Goal: Transaction & Acquisition: Book appointment/travel/reservation

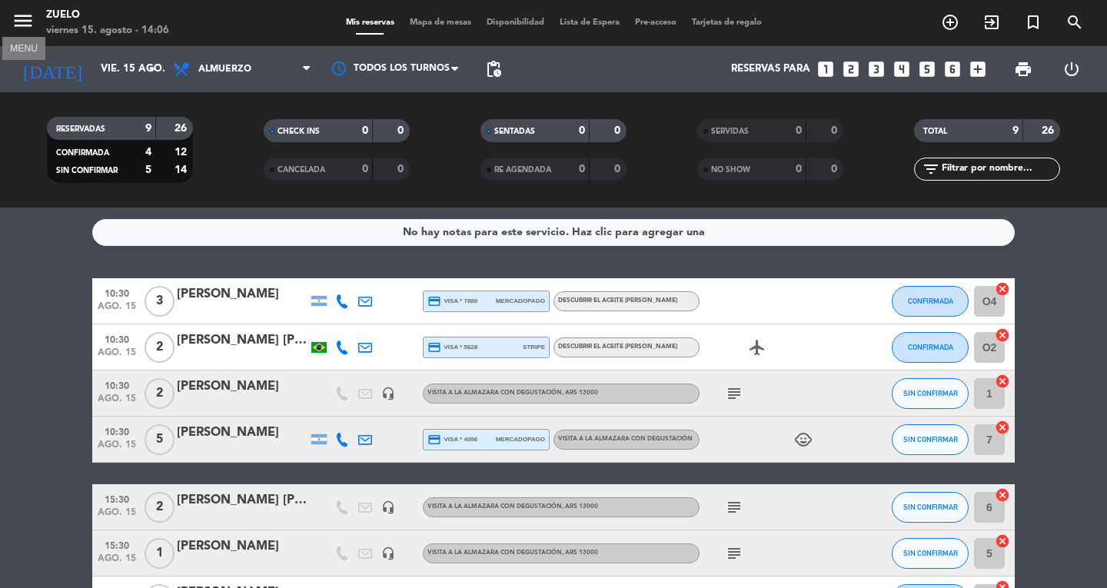
click at [12, 27] on icon "menu" at bounding box center [23, 20] width 23 height 23
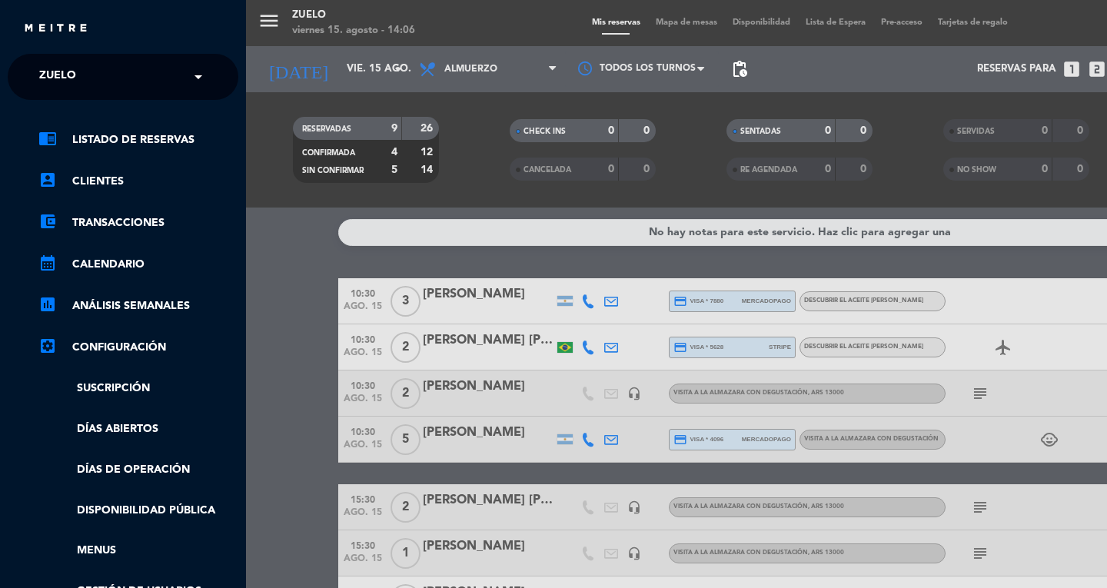
click at [97, 81] on div "× Zuelo" at bounding box center [66, 77] width 66 height 32
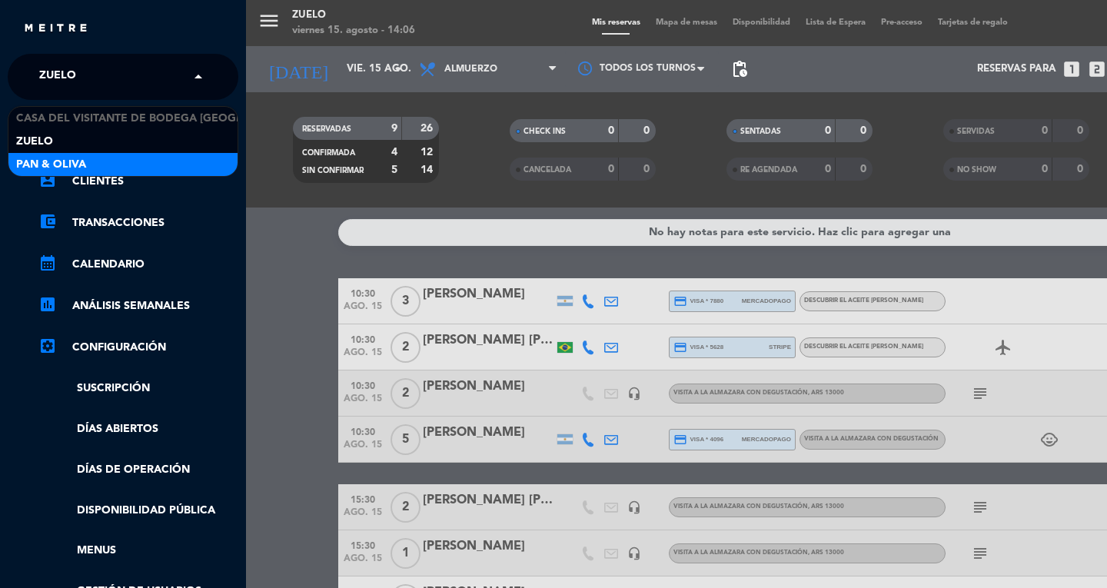
click at [140, 168] on div "Pan & Oliva" at bounding box center [122, 164] width 229 height 23
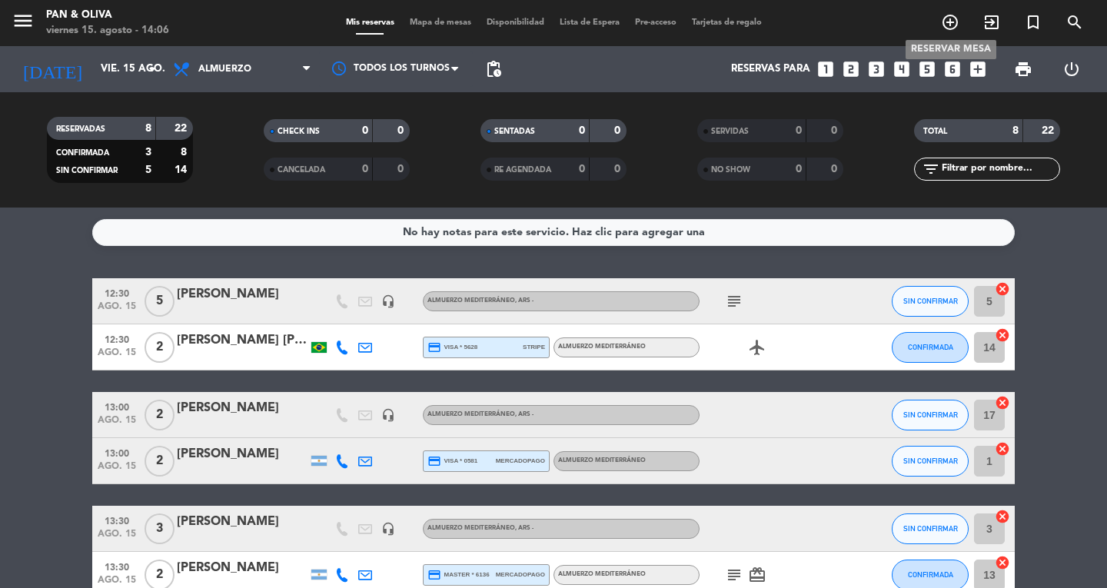
click at [947, 22] on icon "add_circle_outline" at bounding box center [950, 22] width 18 height 18
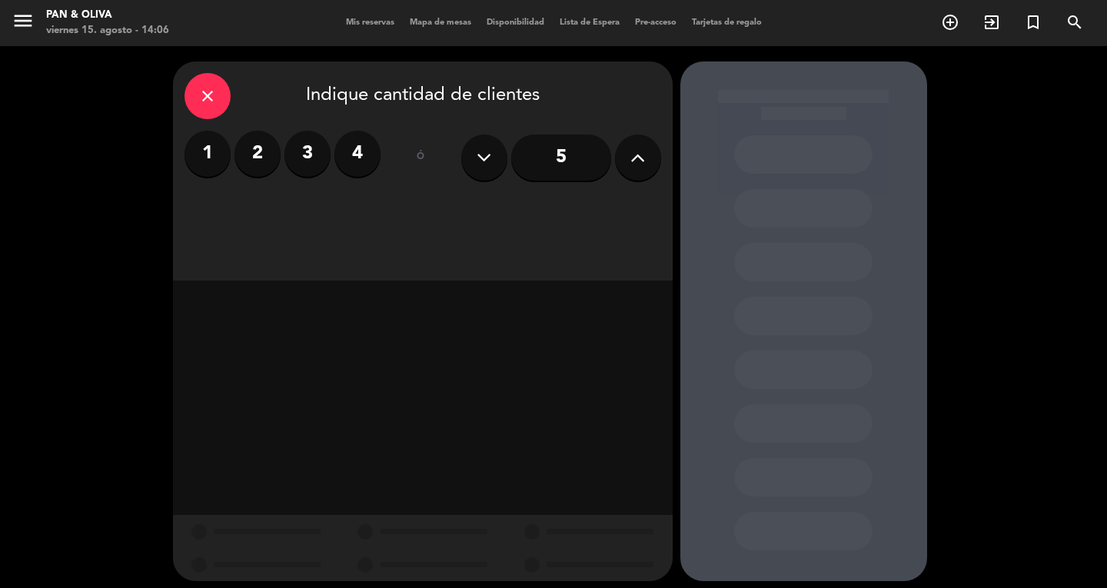
click at [634, 152] on icon at bounding box center [637, 157] width 15 height 23
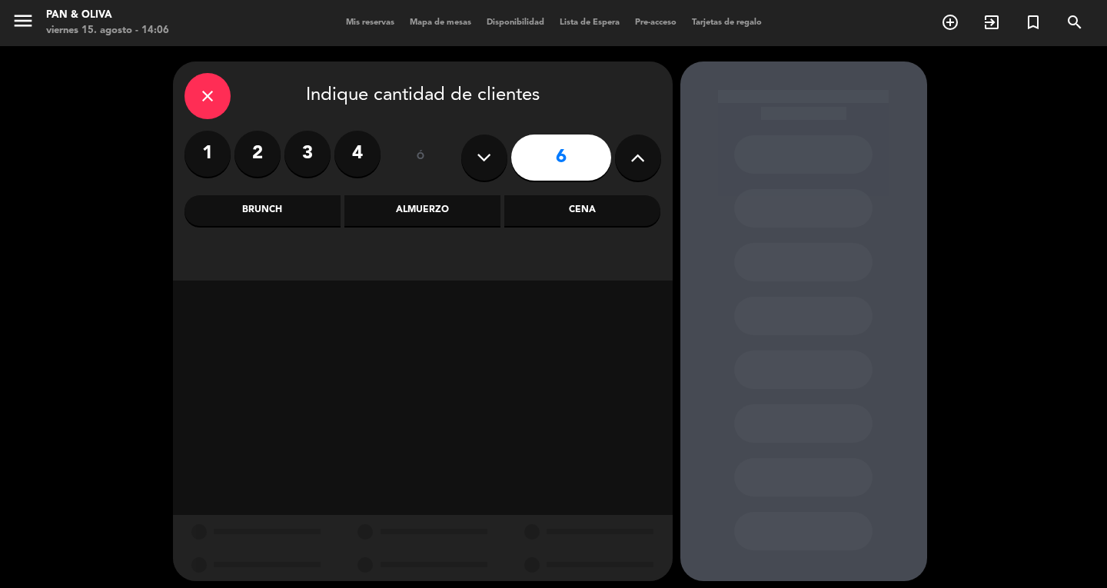
click at [634, 152] on icon at bounding box center [637, 157] width 15 height 23
type input "8"
click at [470, 209] on div "Almuerzo" at bounding box center [422, 210] width 156 height 31
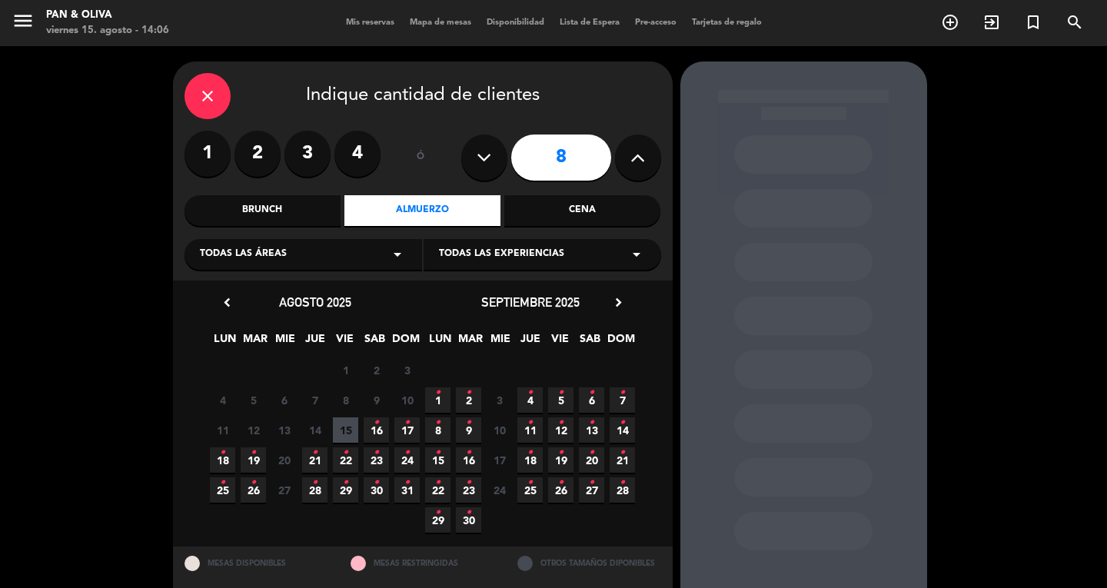
click at [633, 251] on icon "arrow_drop_down" at bounding box center [636, 254] width 18 height 18
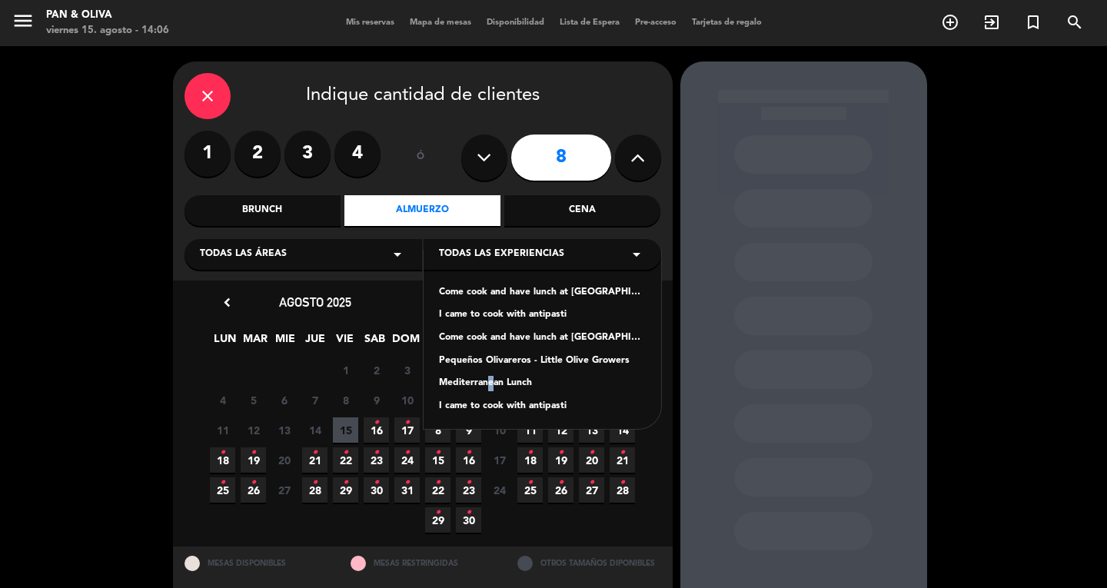
click at [485, 381] on div "Mediterranean Lunch" at bounding box center [542, 383] width 207 height 15
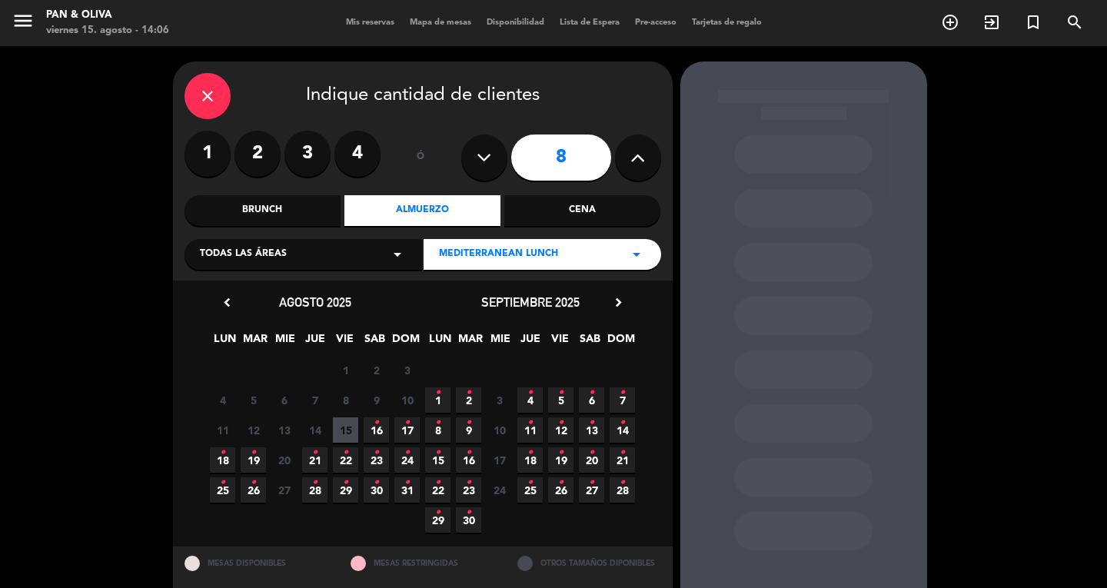
drag, startPoint x: 354, startPoint y: 424, endPoint x: 377, endPoint y: 369, distance: 60.3
click at [357, 423] on span "15" at bounding box center [345, 429] width 25 height 25
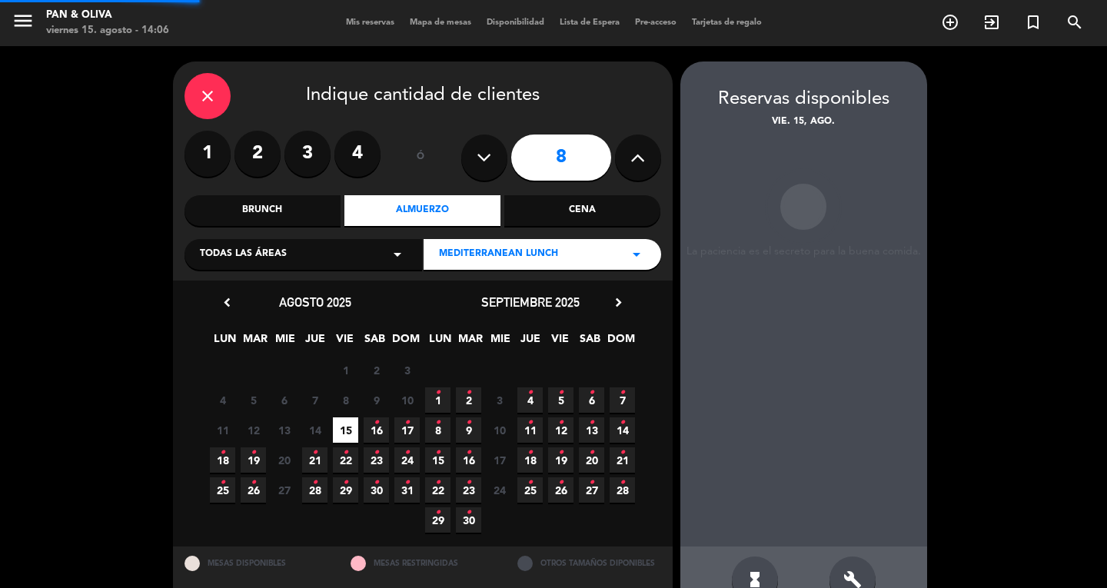
scroll to position [39, 0]
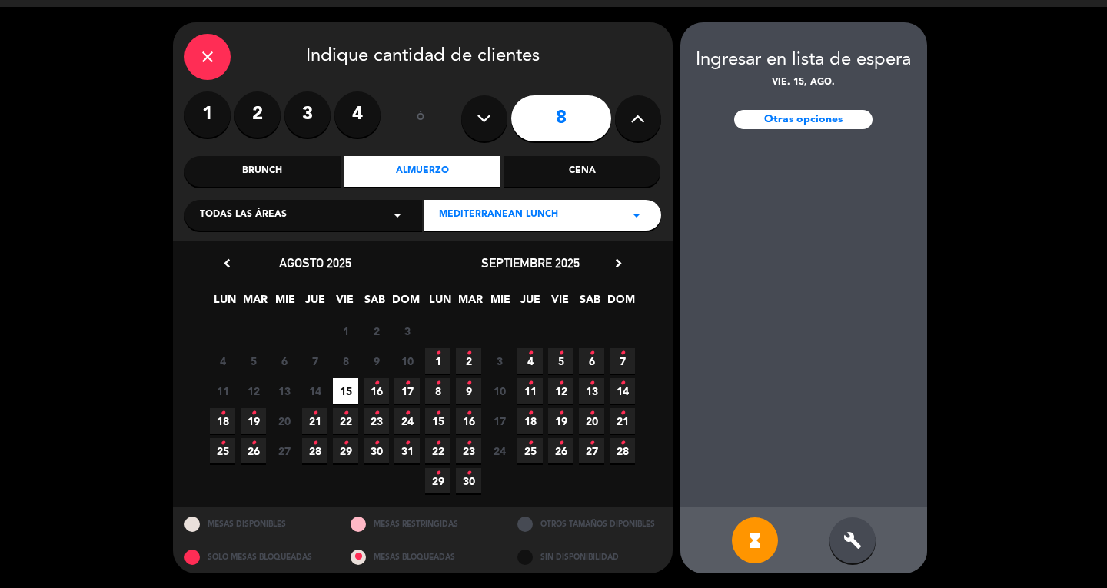
click at [190, 54] on div "close" at bounding box center [208, 57] width 46 height 46
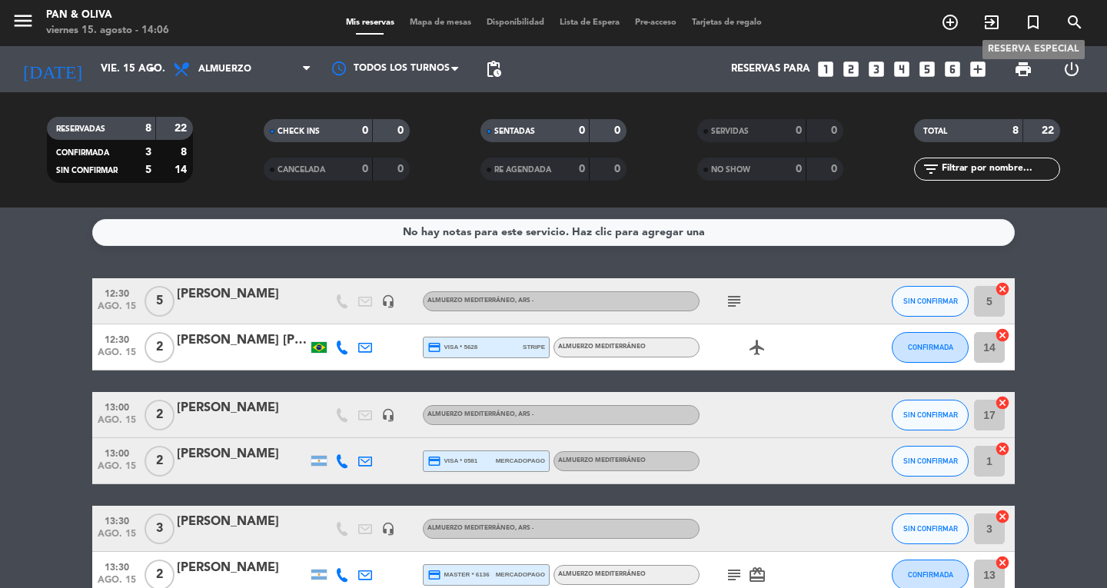
click at [1032, 23] on icon "turned_in_not" at bounding box center [1033, 22] width 18 height 18
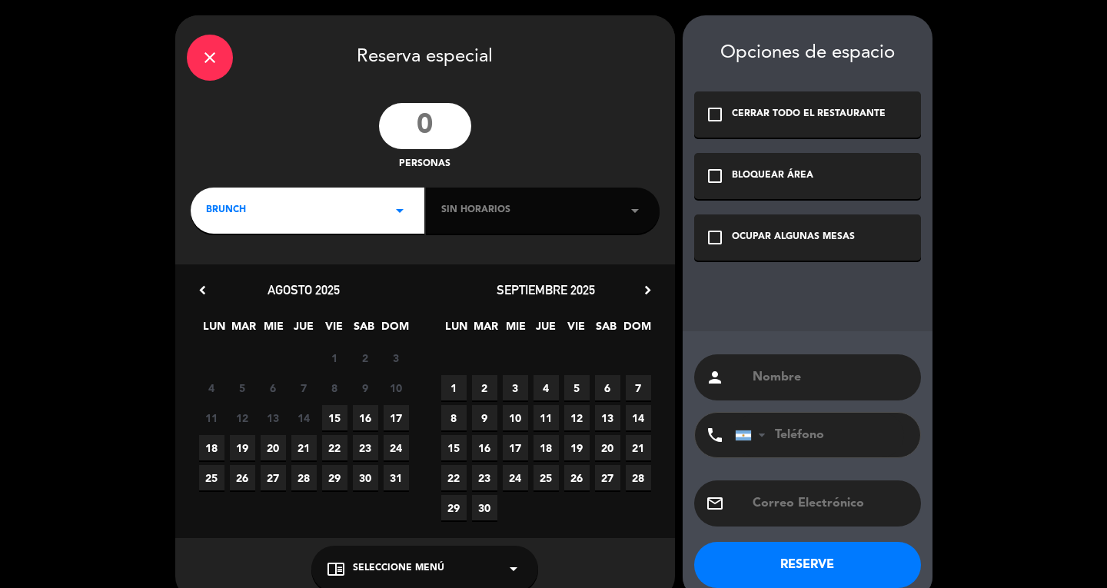
click at [420, 138] on input "number" at bounding box center [425, 126] width 92 height 46
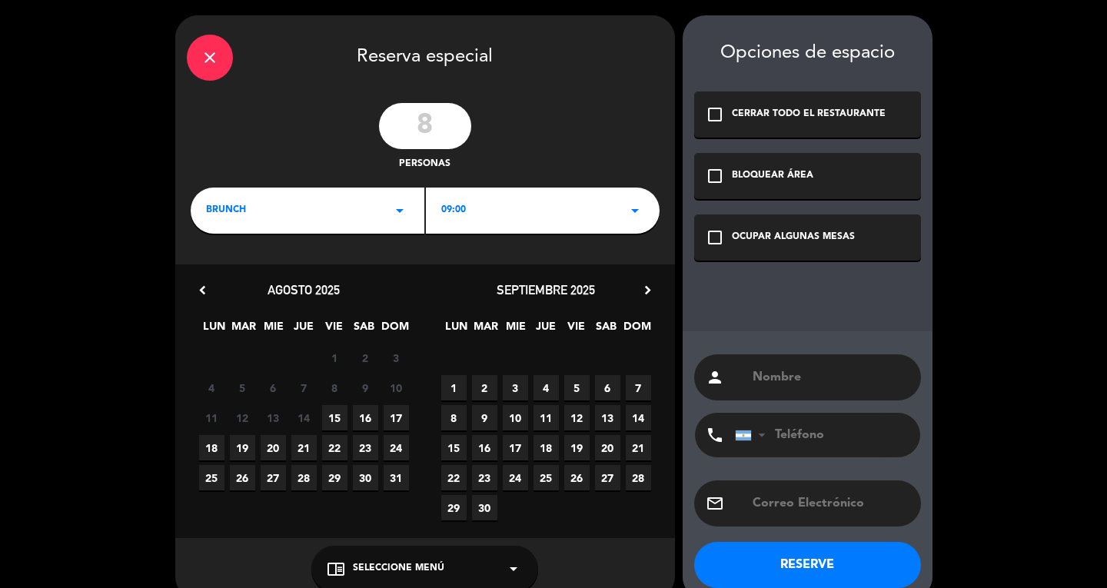
type input "8"
click at [636, 208] on icon "arrow_drop_down" at bounding box center [635, 210] width 18 height 18
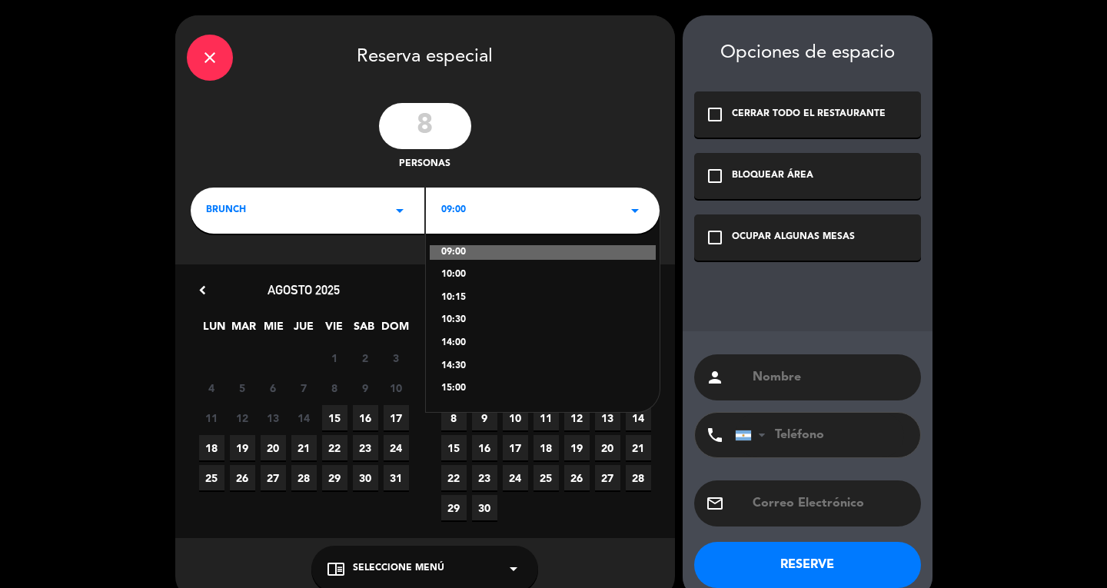
click at [398, 204] on icon "arrow_drop_down" at bounding box center [400, 210] width 18 height 18
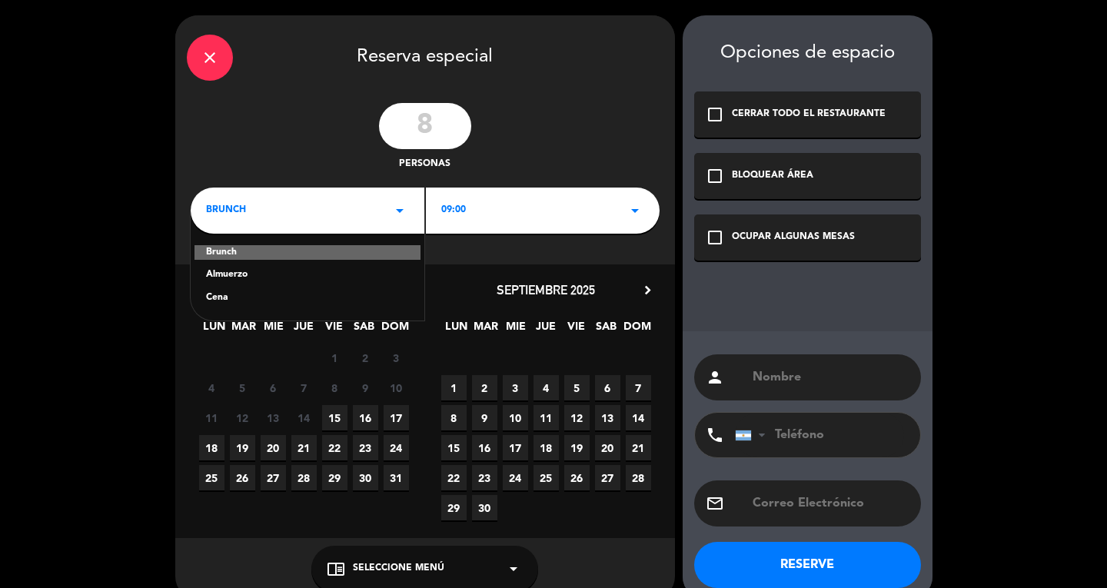
click at [243, 268] on div "Almuerzo" at bounding box center [307, 275] width 203 height 15
click at [335, 416] on span "15" at bounding box center [334, 417] width 25 height 25
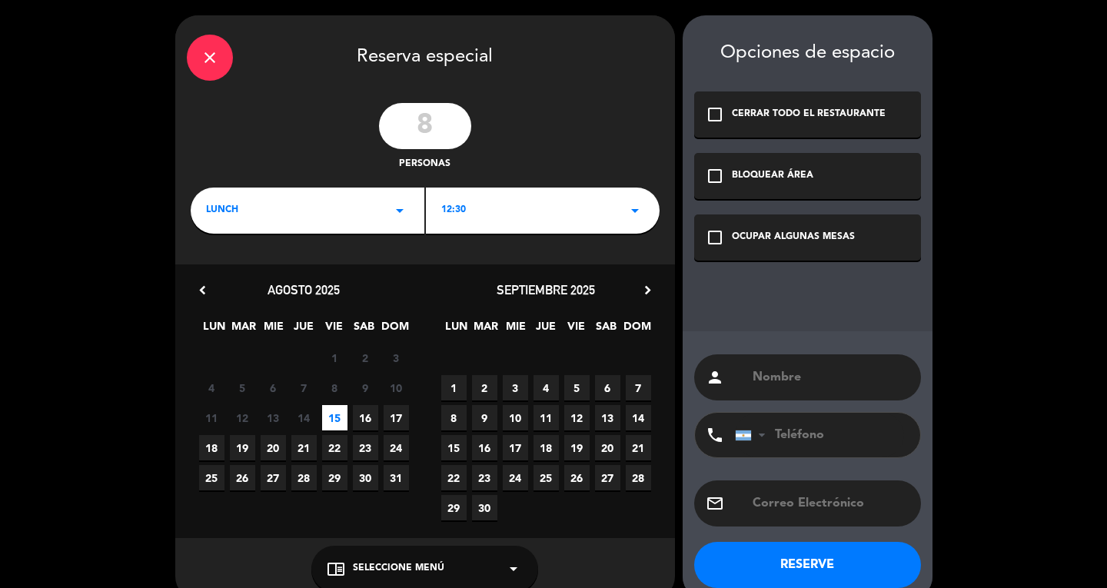
click at [783, 373] on input "text" at bounding box center [830, 378] width 158 height 22
type input "[PERSON_NAME]"
click at [856, 560] on button "RESERVE" at bounding box center [807, 565] width 227 height 46
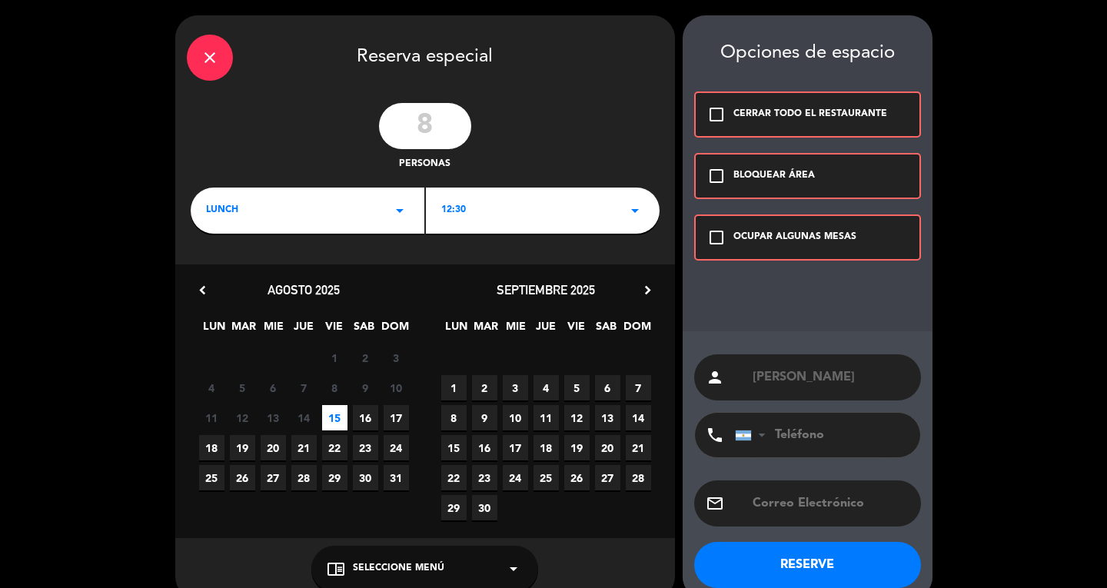
click at [713, 231] on icon "check_box_outline_blank" at bounding box center [716, 237] width 18 height 18
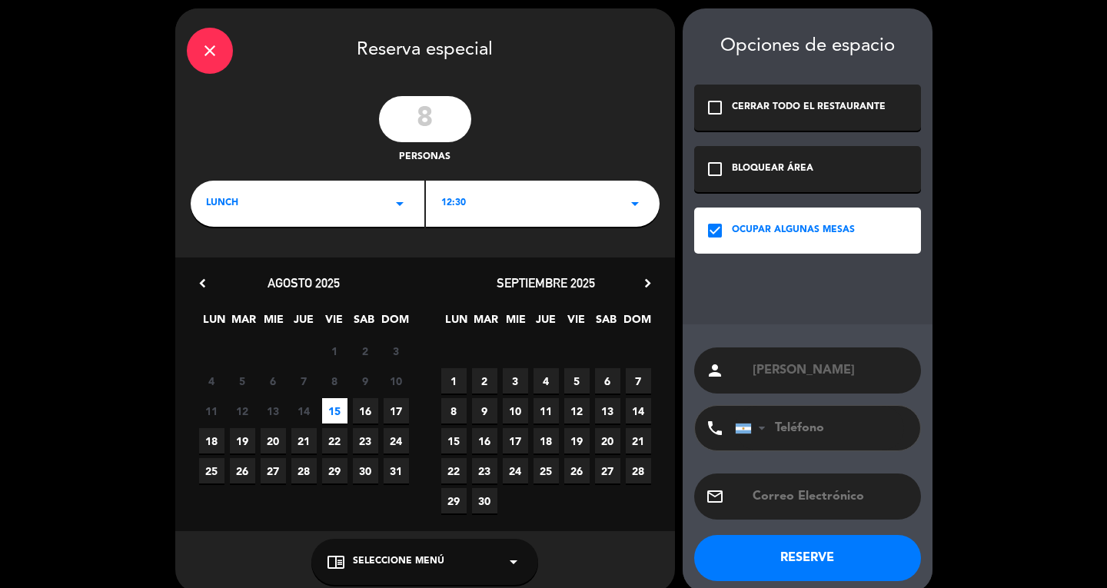
scroll to position [26, 0]
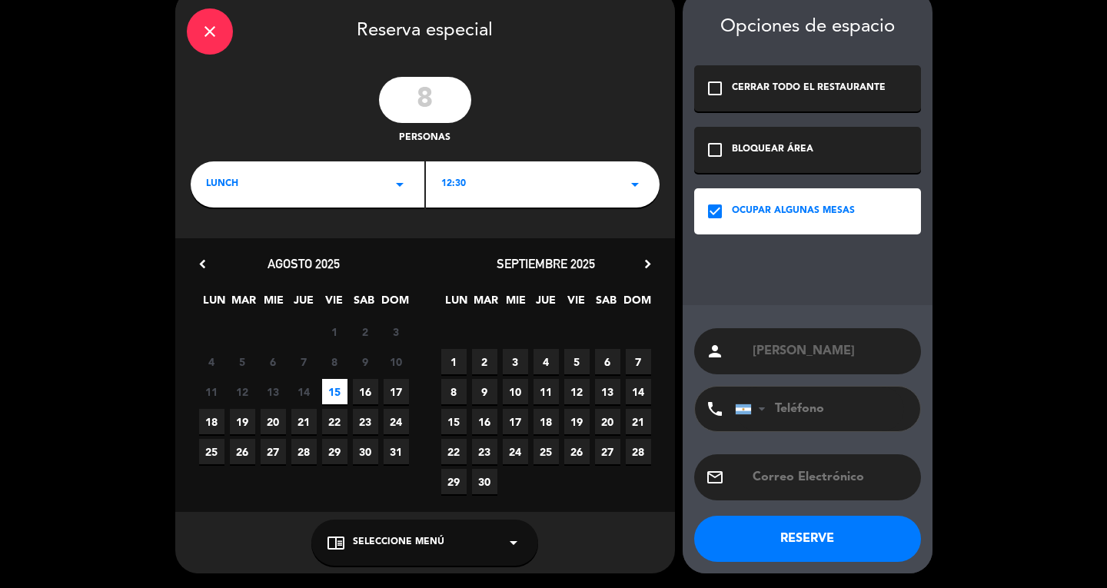
drag, startPoint x: 796, startPoint y: 542, endPoint x: 798, endPoint y: 523, distance: 19.4
click at [796, 534] on button "RESERVE" at bounding box center [807, 539] width 227 height 46
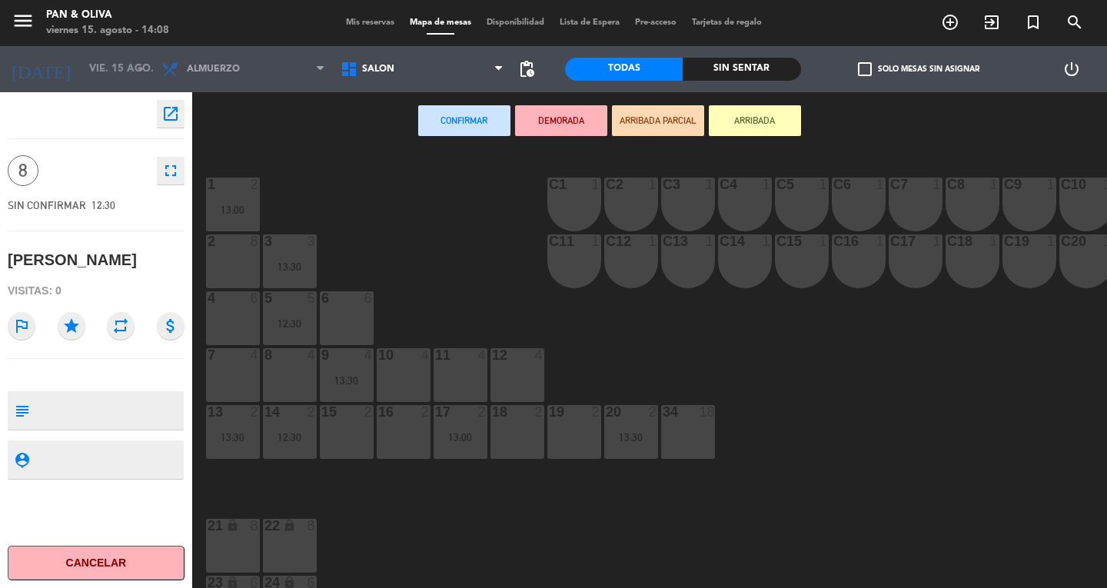
click at [364, 28] on div "Mis reservas Mapa de mesas Disponibilidad Lista de Espera Pre-acceso Tarjetas d…" at bounding box center [553, 23] width 431 height 14
click at [362, 18] on span "Mis reservas" at bounding box center [370, 22] width 64 height 8
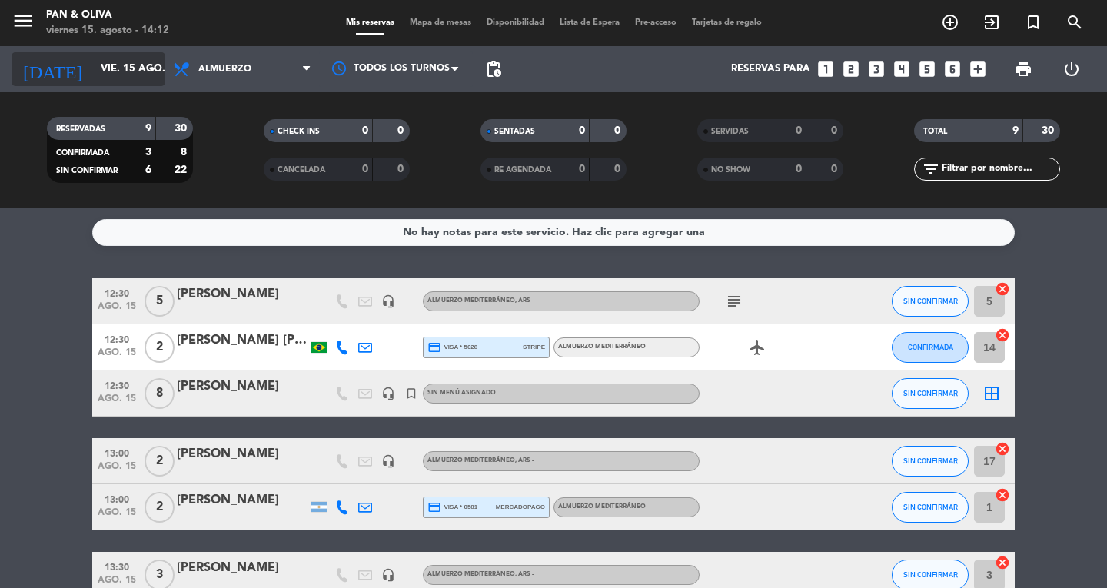
click at [33, 71] on icon "[DATE]" at bounding box center [52, 69] width 81 height 34
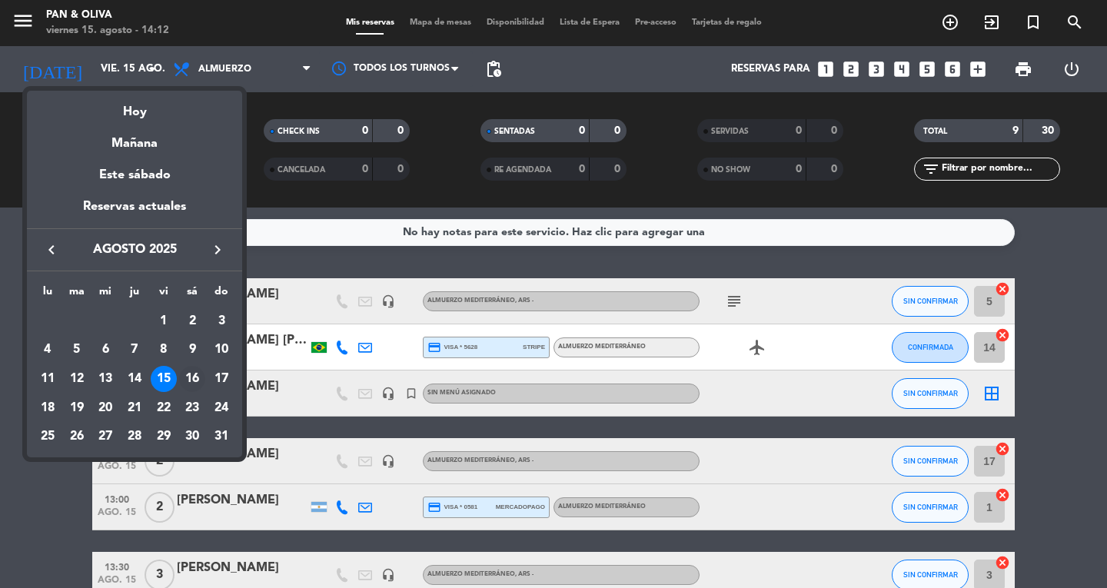
click at [194, 378] on div "16" at bounding box center [192, 379] width 26 height 26
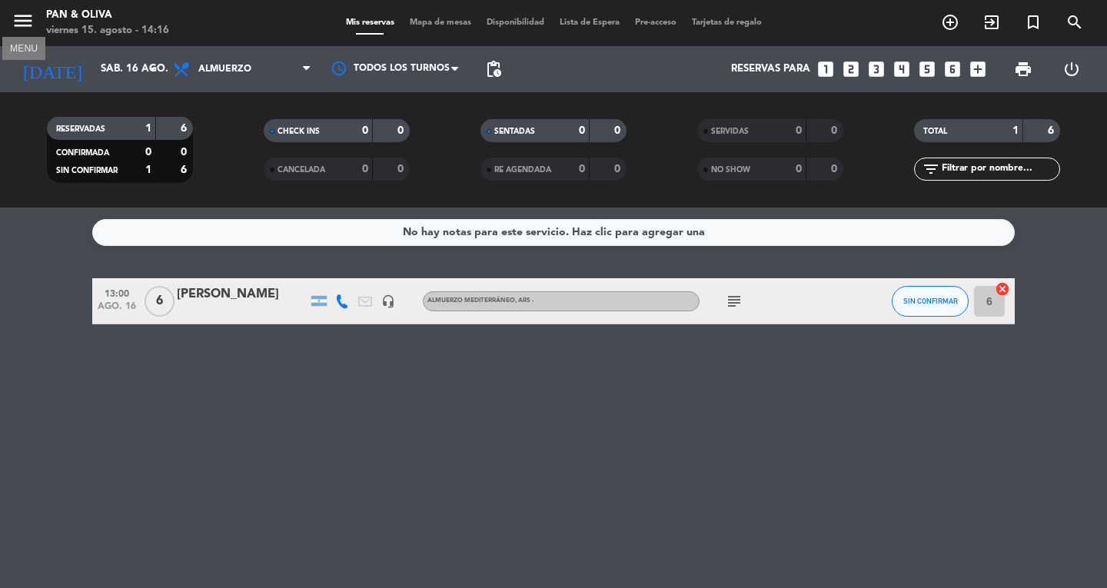
click at [26, 17] on icon "menu" at bounding box center [23, 20] width 23 height 23
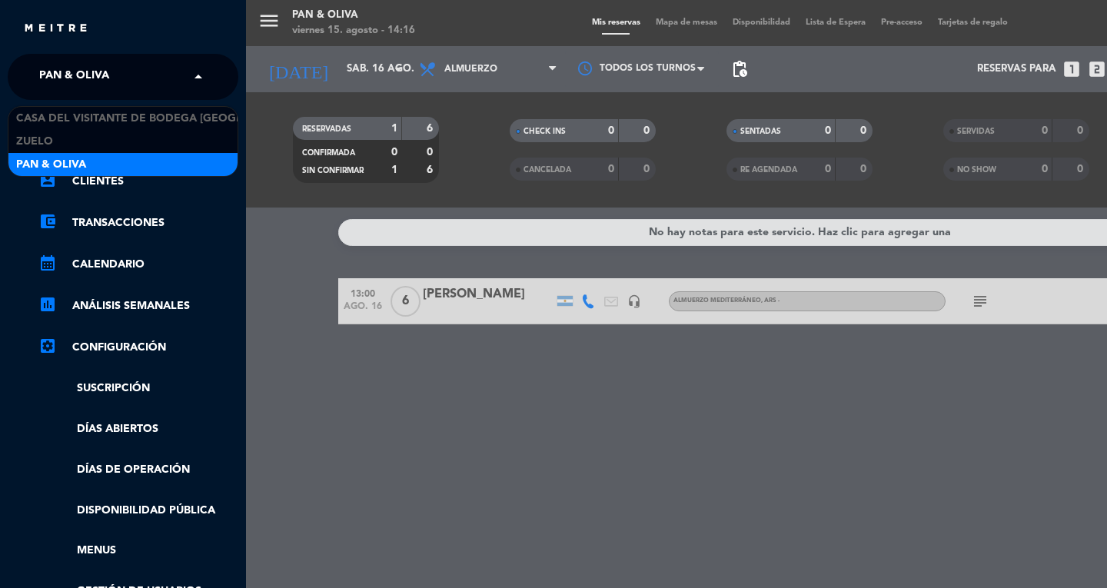
click at [97, 68] on span "Pan & Oliva" at bounding box center [74, 77] width 70 height 32
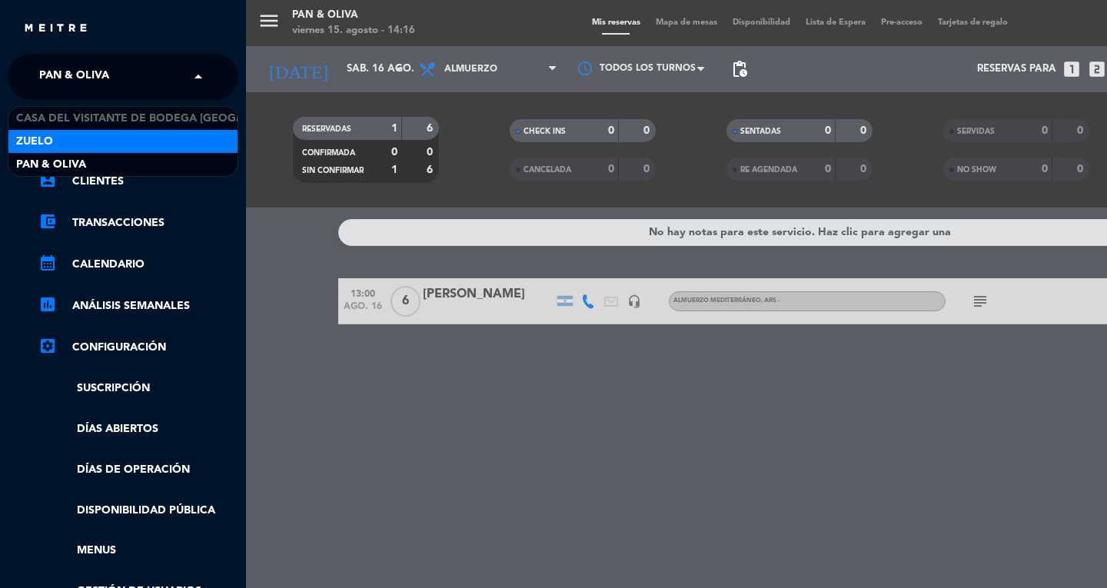
click at [121, 140] on div "Zuelo" at bounding box center [122, 141] width 229 height 23
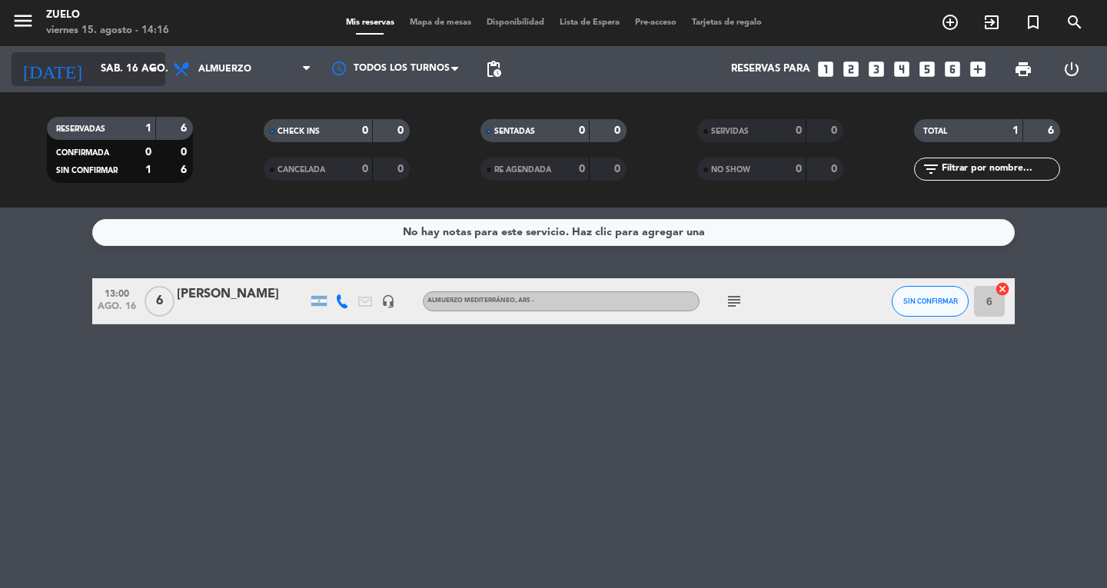
click at [93, 65] on input "sáb. 16 ago." at bounding box center [160, 69] width 135 height 28
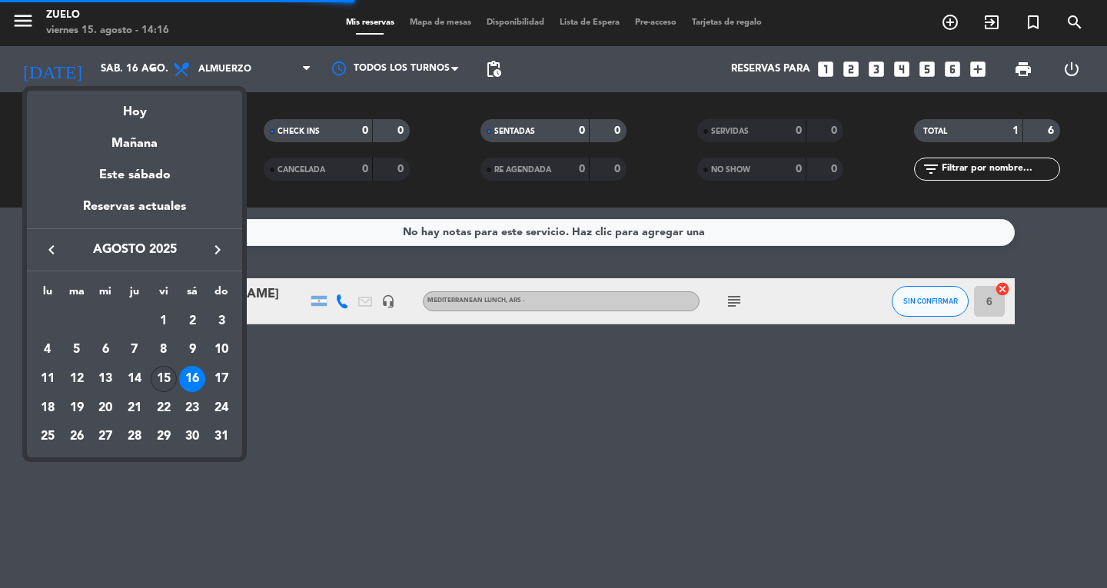
click at [156, 383] on div "15" at bounding box center [164, 379] width 26 height 26
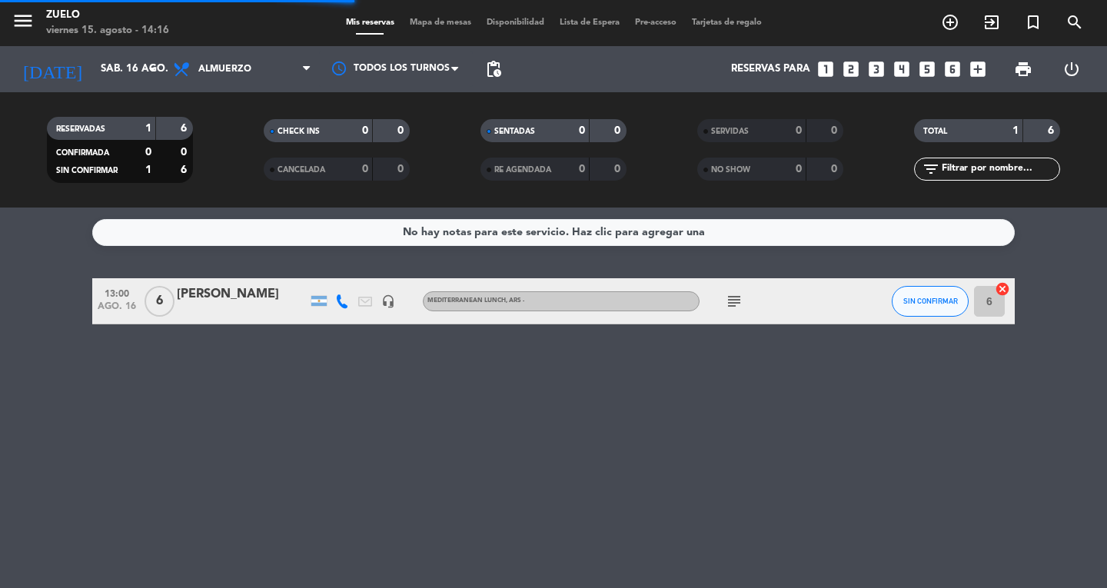
type input "vie. 15 ago."
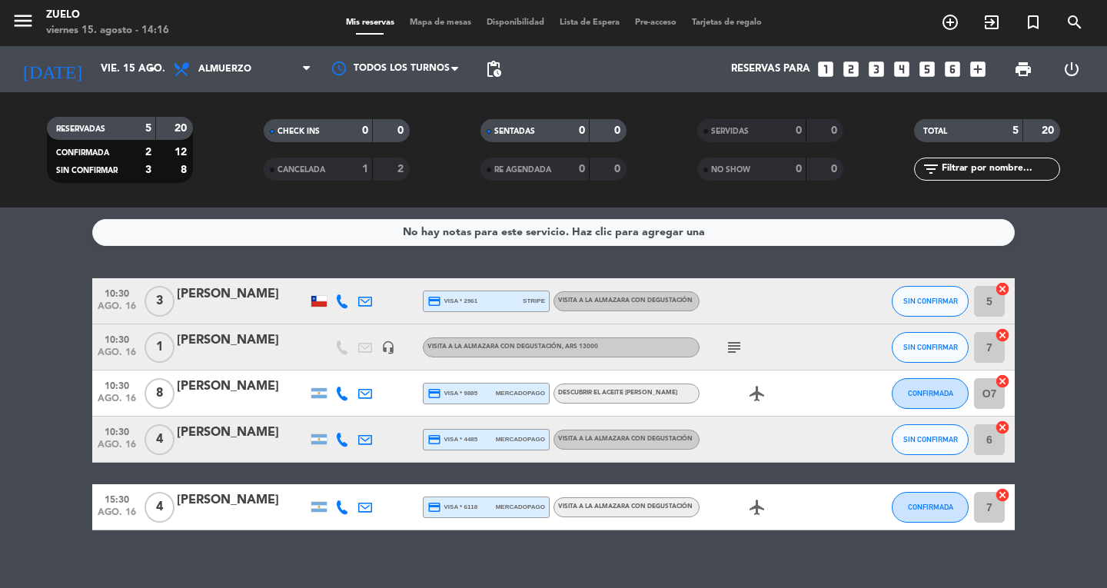
click at [121, 38] on div "menu [PERSON_NAME] 15. [PERSON_NAME] - 14:16" at bounding box center [138, 23] width 277 height 36
